Goal: Task Accomplishment & Management: Manage account settings

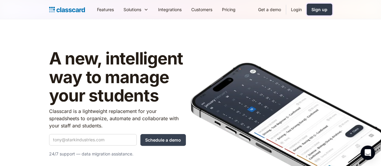
click at [332, 13] on link "Sign up" at bounding box center [320, 10] width 26 height 12
click at [307, 10] on link "Login" at bounding box center [296, 10] width 20 height 14
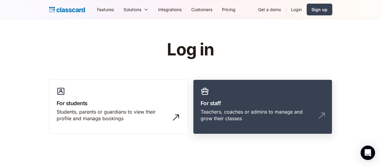
click at [236, 125] on link "For staff Teachers, coaches or admins to manage and grow their classes" at bounding box center [262, 107] width 139 height 55
